Goal: Entertainment & Leisure: Consume media (video, audio)

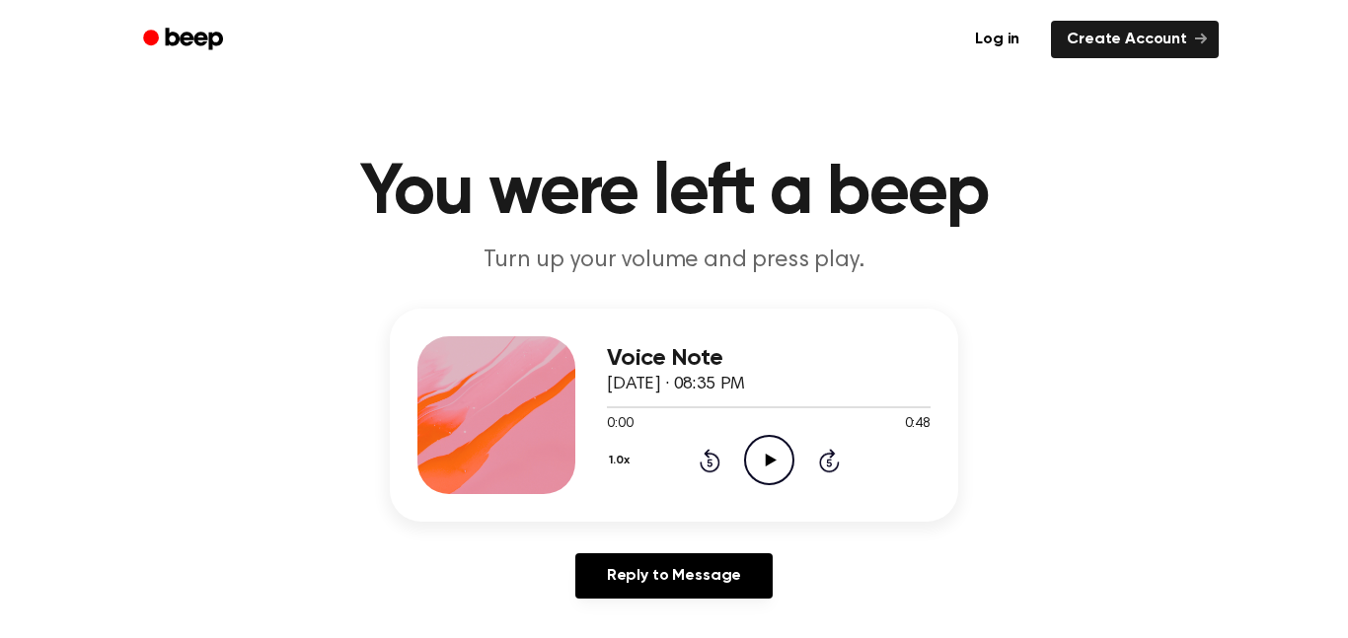
click at [807, 480] on div "1.0x Rewind 5 seconds Play Audio Skip 5 seconds" at bounding box center [769, 460] width 324 height 50
click at [772, 462] on icon at bounding box center [770, 460] width 11 height 13
click at [794, 516] on div "Voice Note September 22, 2025 · 08:37 PM 0:00 0:33 Your browser does not suppor…" at bounding box center [674, 415] width 568 height 213
click at [717, 399] on div at bounding box center [769, 407] width 324 height 16
click at [781, 459] on icon "Play Audio" at bounding box center [769, 460] width 50 height 50
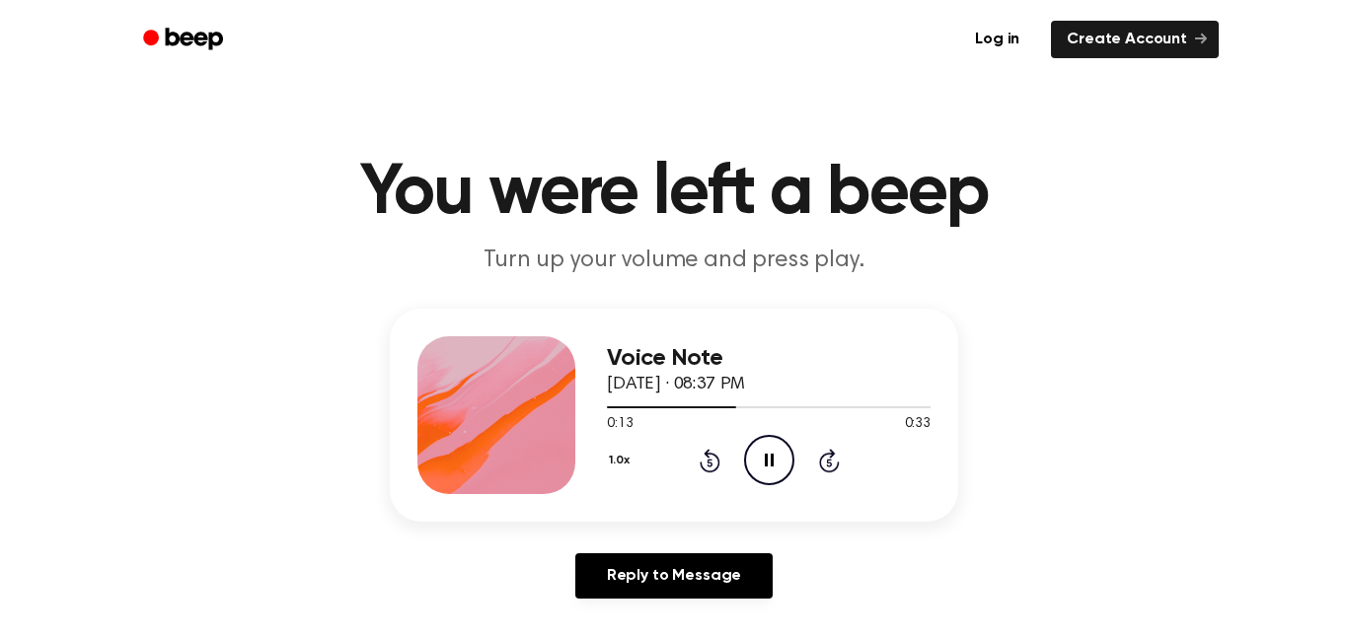
click at [778, 456] on icon "Pause Audio" at bounding box center [769, 460] width 50 height 50
click at [768, 437] on circle at bounding box center [769, 460] width 48 height 48
click at [750, 464] on icon "Play Audio" at bounding box center [769, 460] width 50 height 50
click at [760, 471] on icon "Play Audio" at bounding box center [769, 460] width 50 height 50
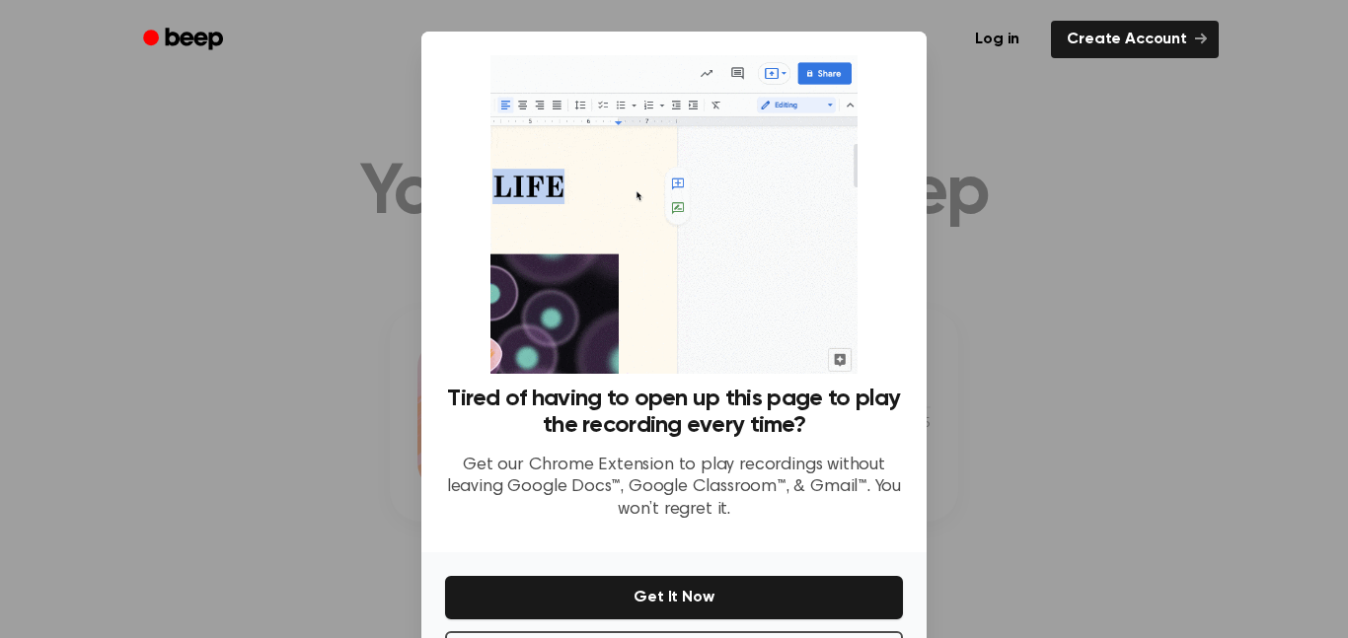
click at [1174, 316] on div at bounding box center [674, 319] width 1348 height 638
click at [1105, 225] on div at bounding box center [674, 319] width 1348 height 638
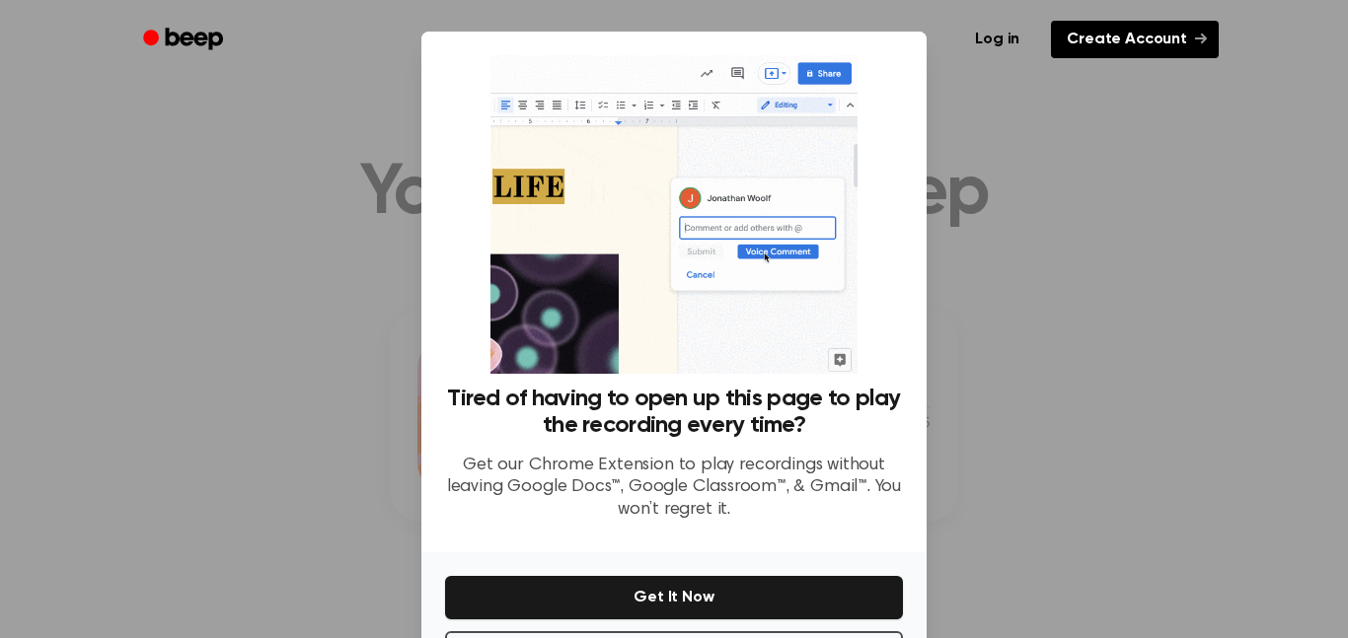
click at [1165, 52] on link "Create Account" at bounding box center [1135, 39] width 168 height 37
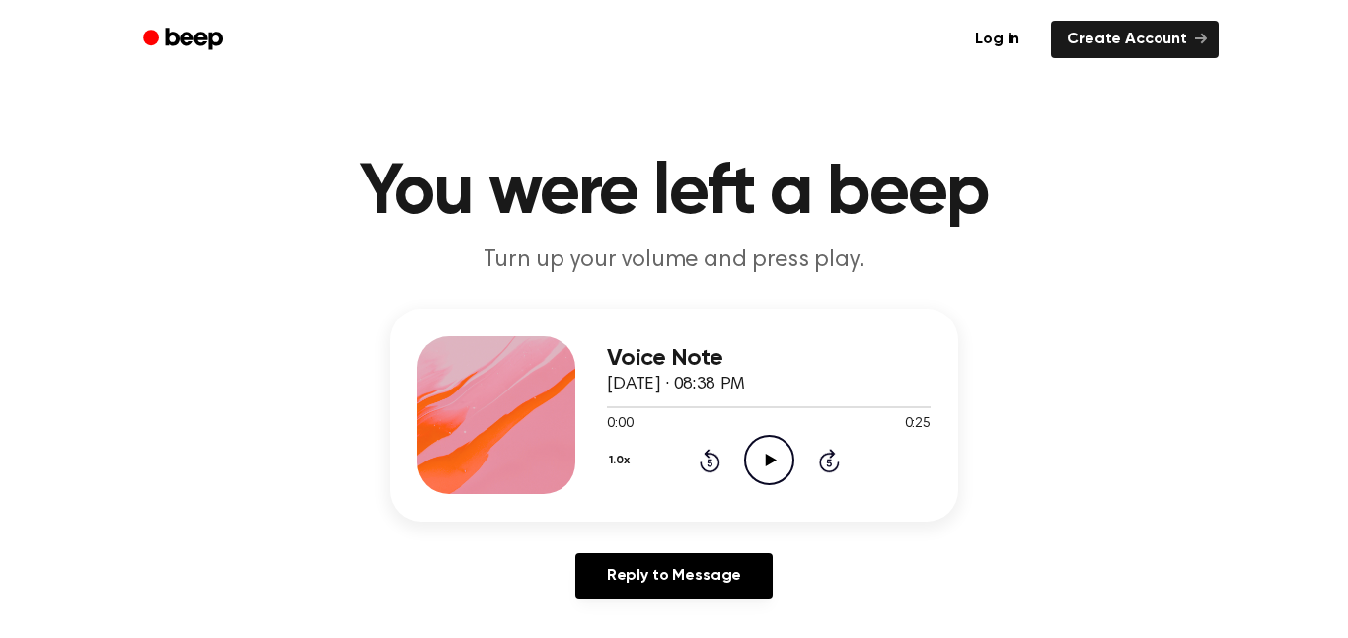
click at [757, 485] on icon "Play Audio" at bounding box center [769, 460] width 50 height 50
click at [773, 484] on circle at bounding box center [769, 460] width 48 height 48
click at [785, 472] on icon "Play Audio" at bounding box center [769, 460] width 50 height 50
click at [776, 481] on icon "Play Audio" at bounding box center [769, 460] width 50 height 50
click at [770, 459] on icon at bounding box center [770, 460] width 11 height 13
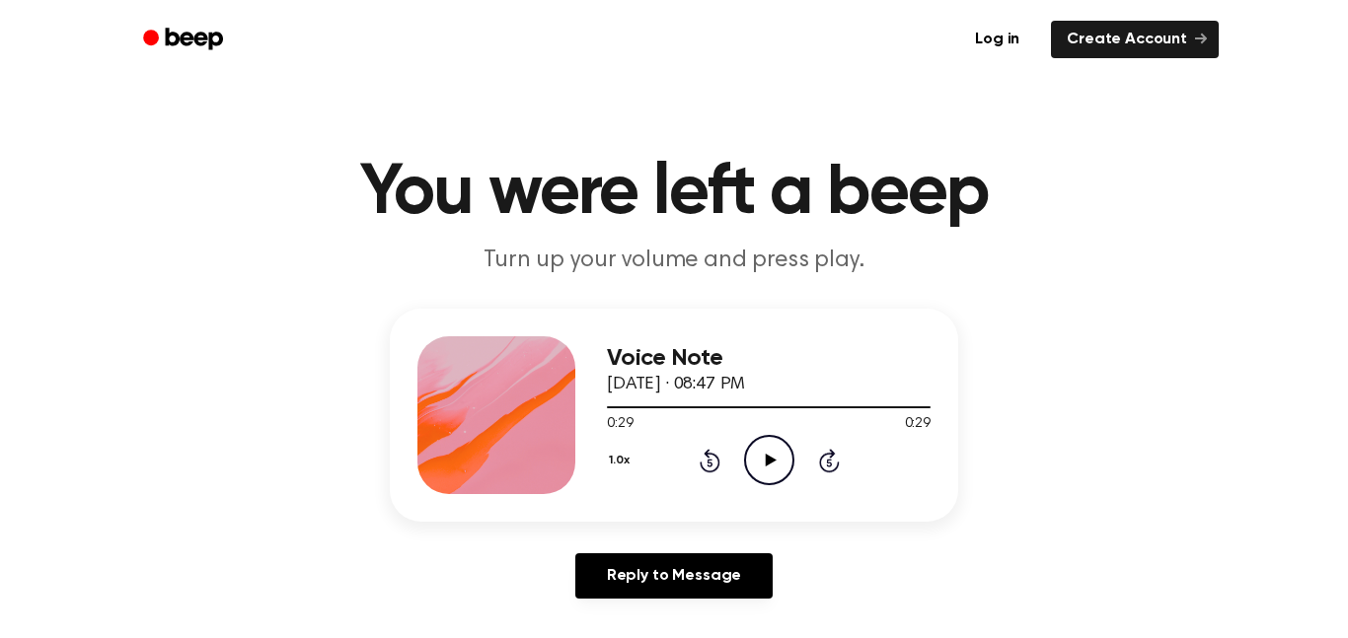
click at [790, 448] on icon "Play Audio" at bounding box center [769, 460] width 50 height 50
click at [789, 461] on icon "Play Audio" at bounding box center [769, 460] width 50 height 50
click at [792, 465] on circle at bounding box center [769, 460] width 48 height 48
click at [772, 463] on icon at bounding box center [770, 460] width 11 height 13
click at [780, 499] on div "Voice Note [DATE] · 08:53 PM 0:00 0:23 Your browser does not support the [objec…" at bounding box center [674, 415] width 568 height 213
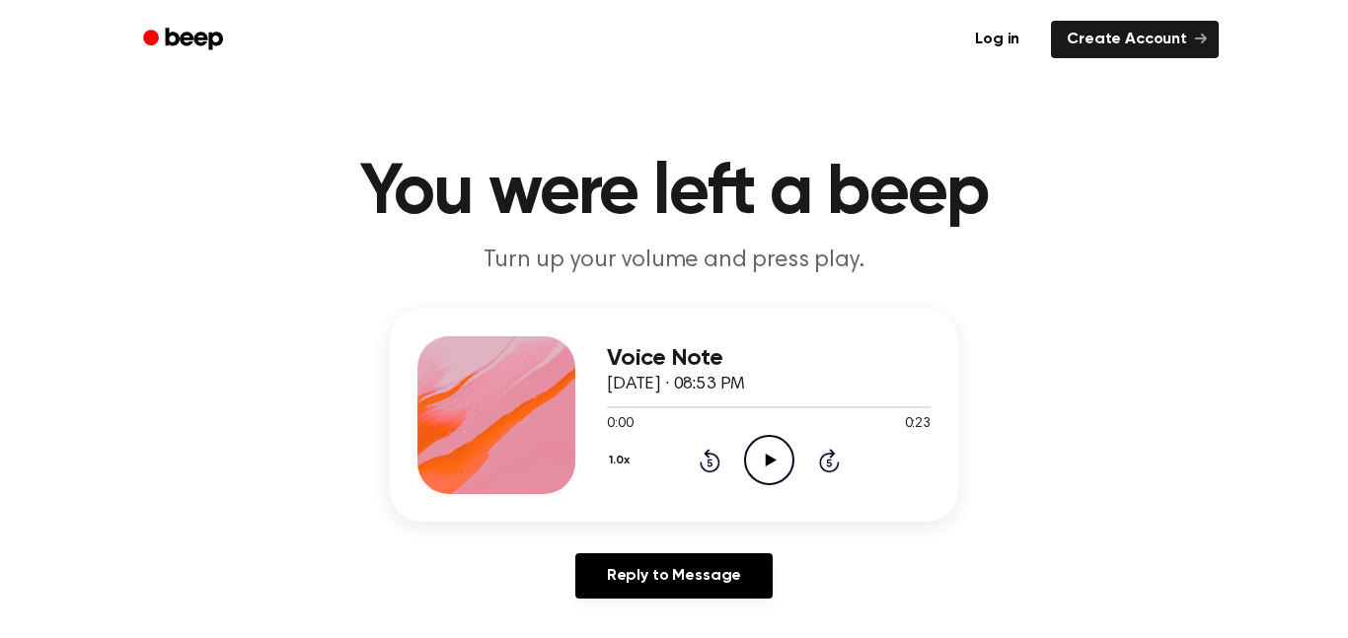
click at [786, 483] on icon "Play Audio" at bounding box center [769, 460] width 50 height 50
click at [791, 464] on icon "Play Audio" at bounding box center [769, 460] width 50 height 50
click at [791, 468] on circle at bounding box center [769, 460] width 48 height 48
click at [786, 457] on icon "Play Audio" at bounding box center [769, 460] width 50 height 50
click at [781, 475] on icon "Play Audio" at bounding box center [769, 460] width 50 height 50
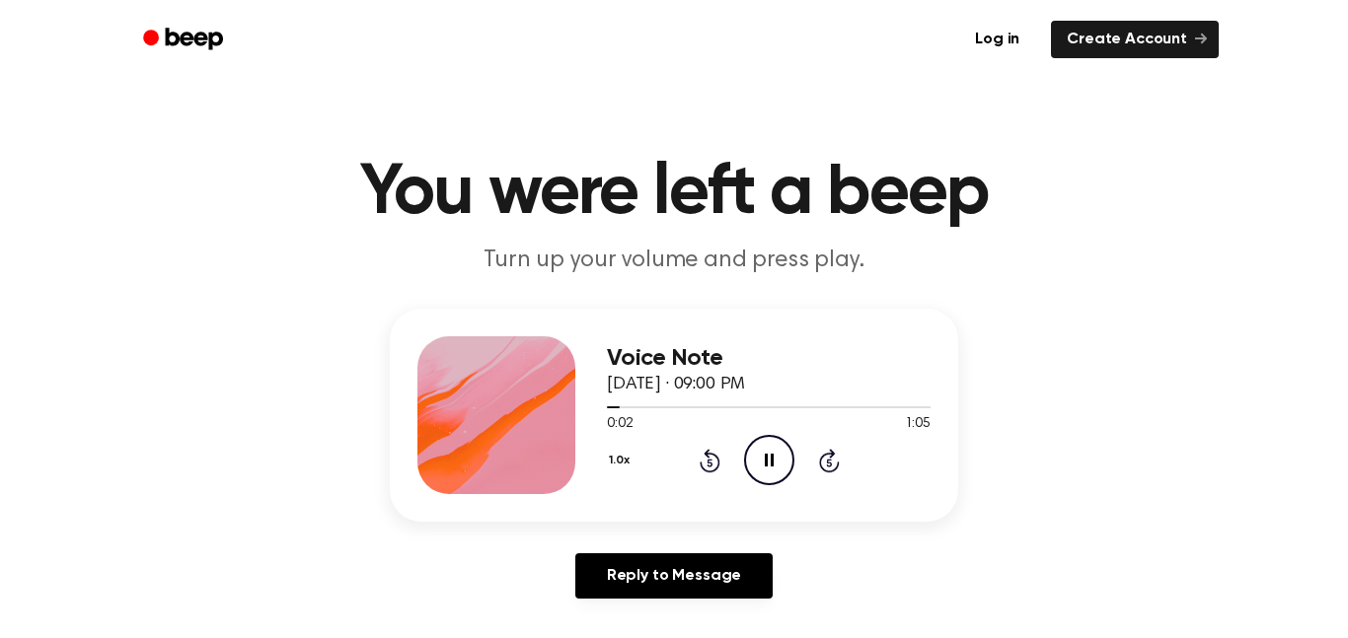
click at [789, 458] on icon "Pause Audio" at bounding box center [769, 460] width 50 height 50
click at [775, 479] on icon "Play Audio" at bounding box center [769, 460] width 50 height 50
click at [773, 487] on div "Voice Note [DATE] · 09:12 PM 0:00 0:42 Your browser does not support the [objec…" at bounding box center [769, 415] width 324 height 158
click at [760, 459] on icon "Play Audio" at bounding box center [769, 460] width 50 height 50
click at [766, 463] on icon at bounding box center [770, 460] width 11 height 13
